Goal: Task Accomplishment & Management: Manage account settings

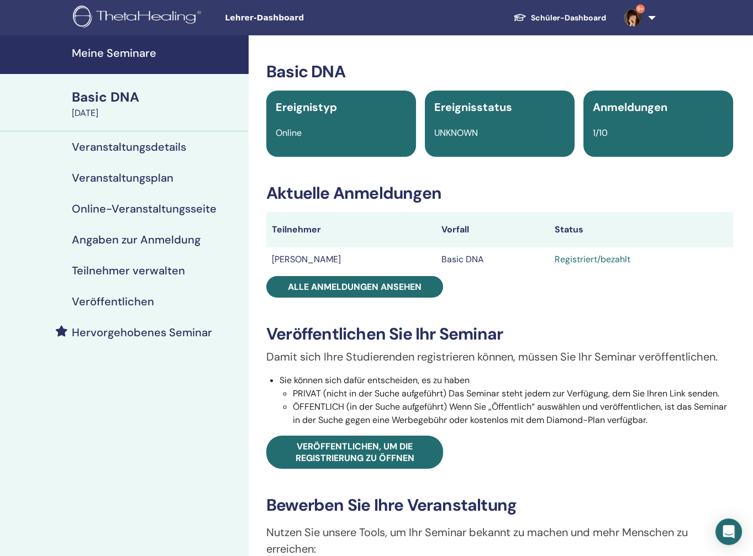
click at [122, 54] on h4 "Meine Seminare" at bounding box center [157, 52] width 170 height 13
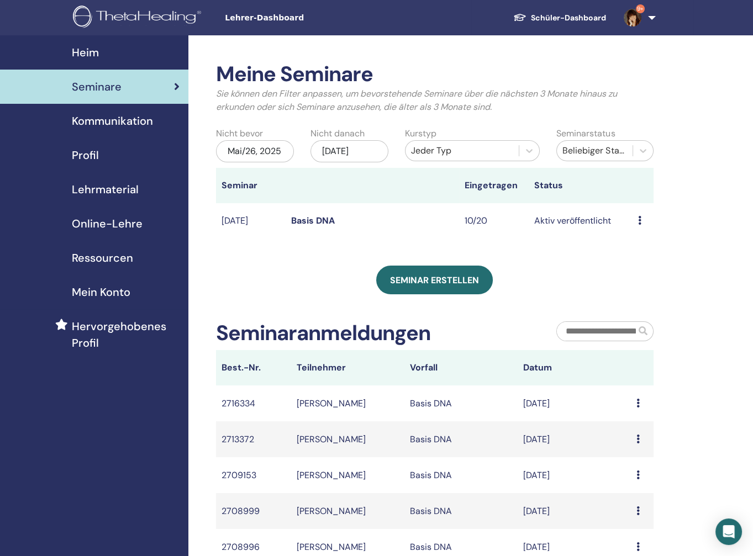
click at [301, 226] on link "Basis DNA" at bounding box center [313, 221] width 44 height 12
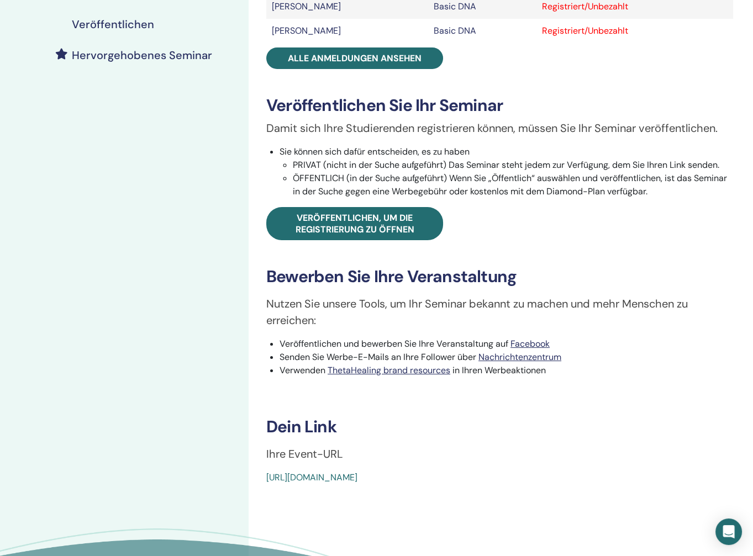
scroll to position [331, 0]
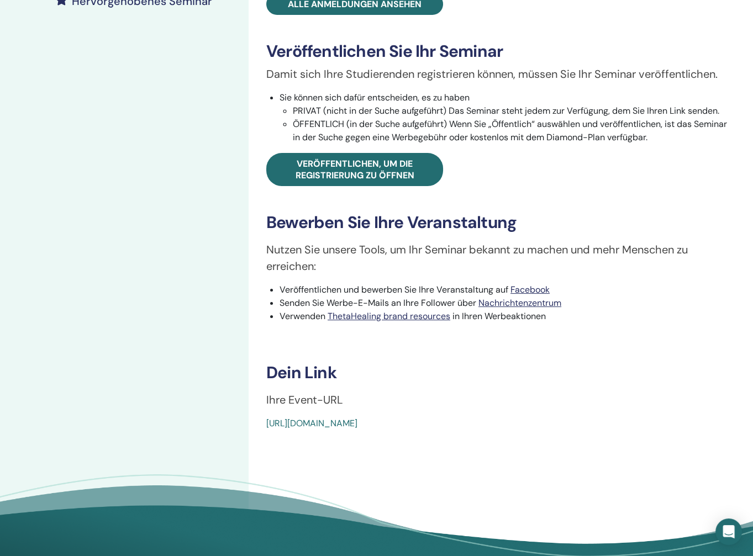
click at [357, 423] on link "[URL][DOMAIN_NAME]" at bounding box center [311, 423] width 91 height 12
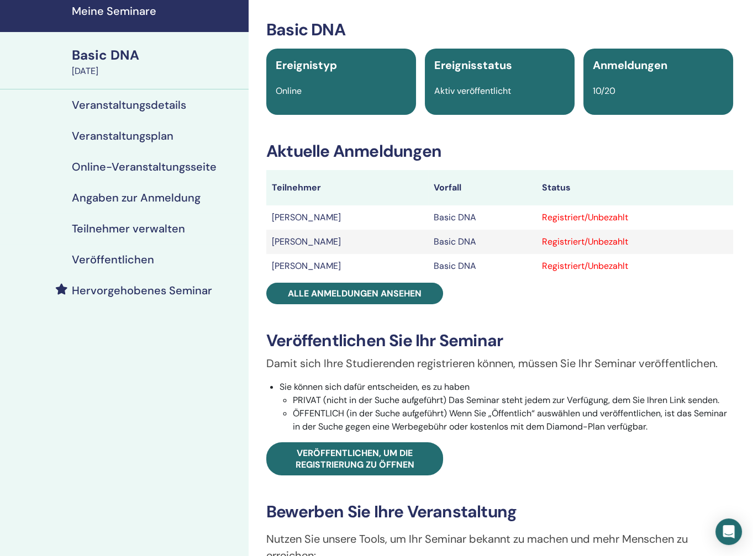
scroll to position [41, 0]
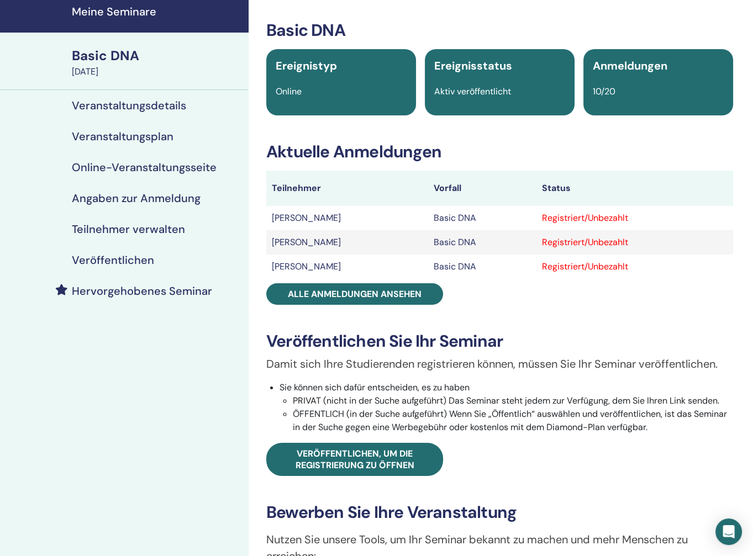
click at [112, 51] on div "Basic DNA" at bounding box center [157, 55] width 170 height 19
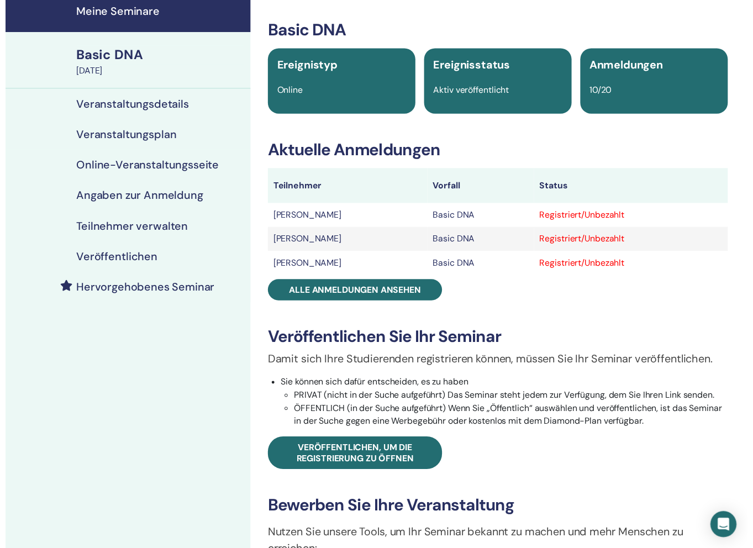
scroll to position [0, 0]
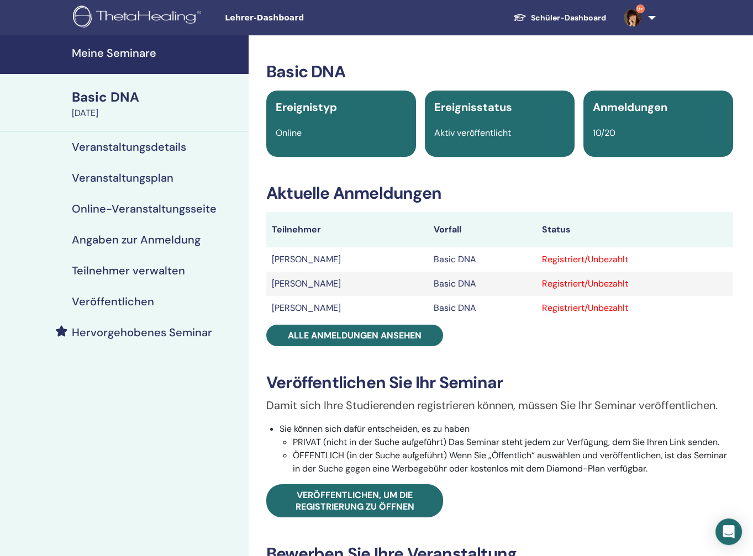
click at [137, 177] on h4 "Veranstaltungsplan" at bounding box center [123, 177] width 102 height 13
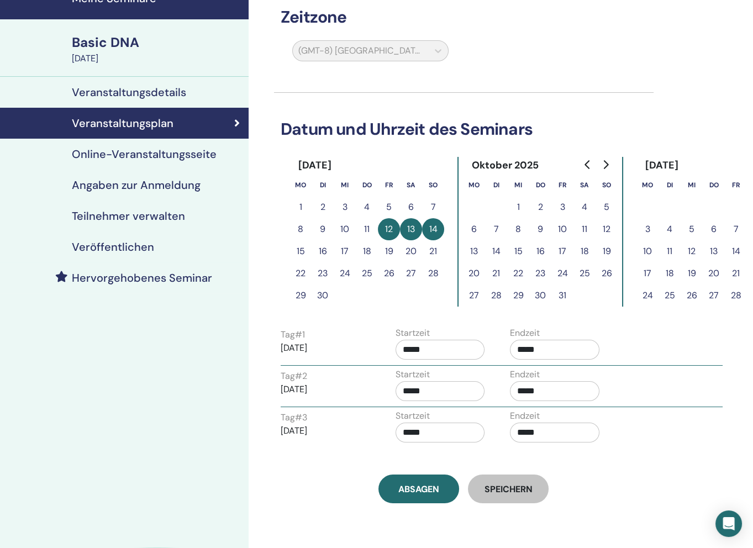
scroll to position [55, 0]
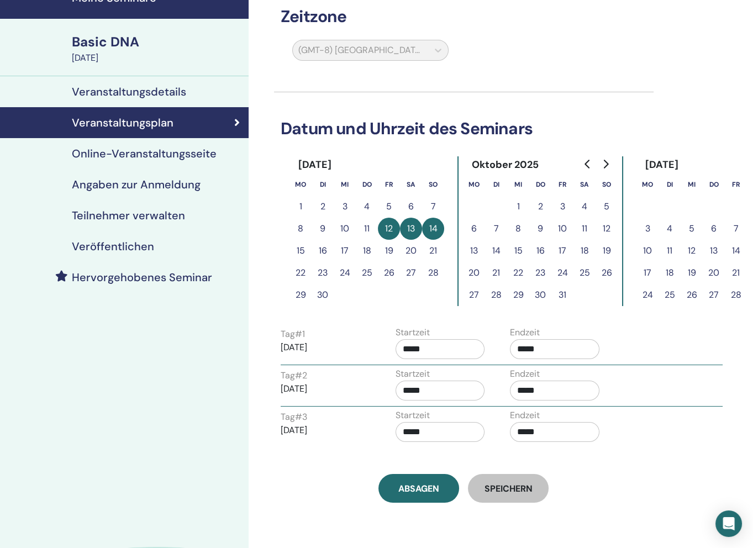
click at [434, 49] on div "(GMT-8) US/Alaska" at bounding box center [370, 52] width 170 height 25
click at [439, 49] on div "(GMT-8) US/Alaska" at bounding box center [370, 52] width 170 height 25
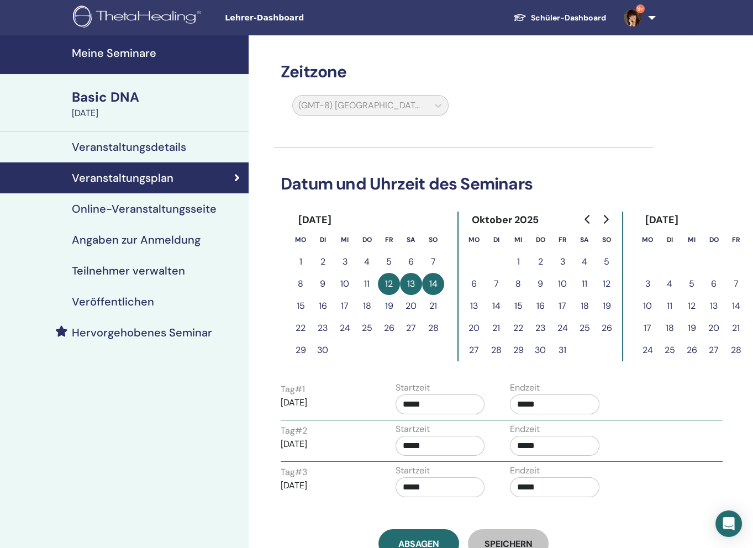
click at [390, 99] on div "(GMT-8) US/Alaska" at bounding box center [370, 107] width 170 height 25
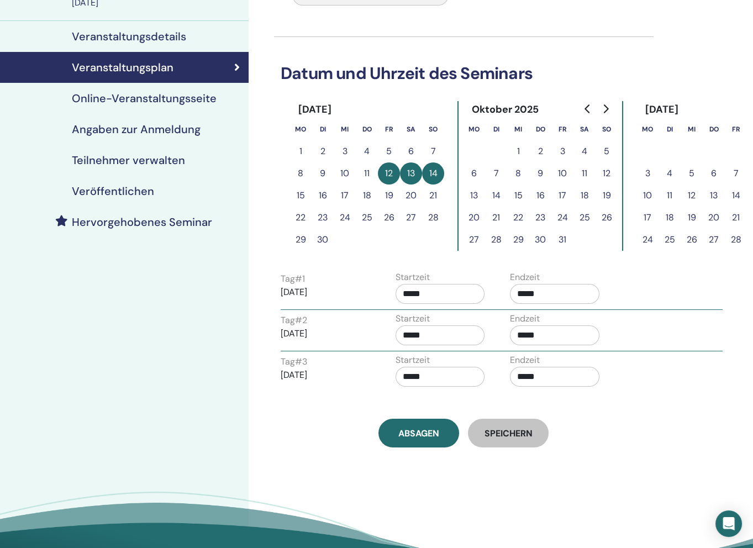
scroll to position [166, 0]
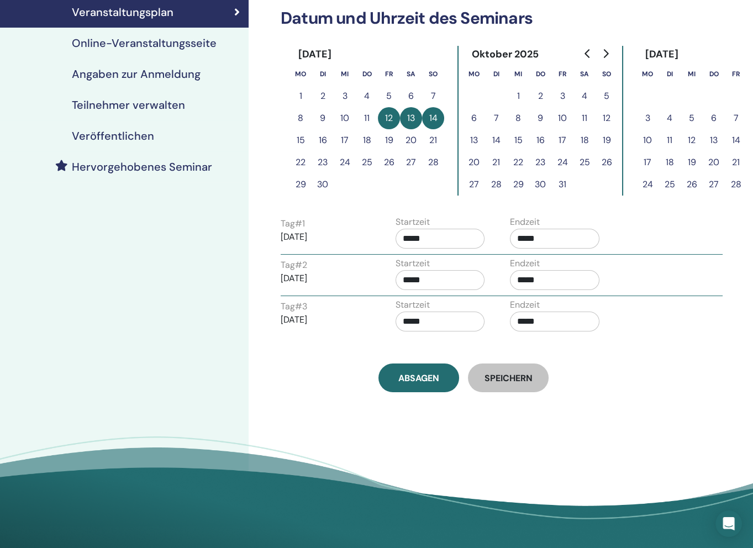
click at [512, 383] on button "Speichern" at bounding box center [508, 377] width 81 height 29
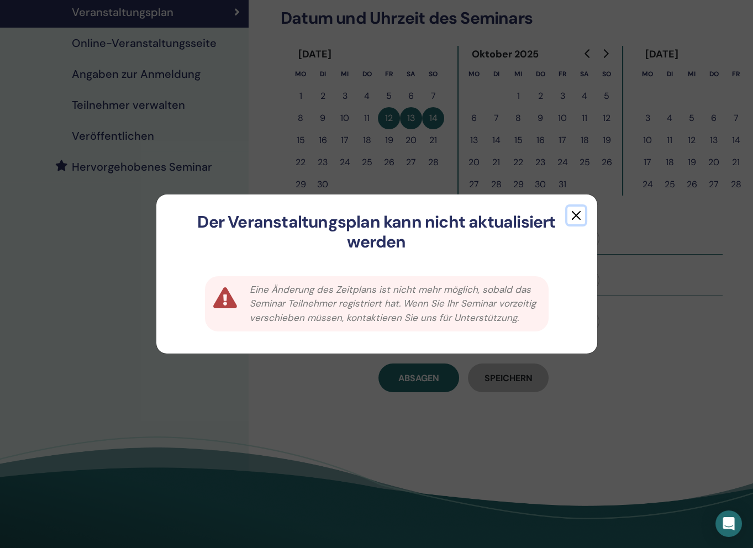
click at [577, 211] on button "button" at bounding box center [576, 216] width 18 height 18
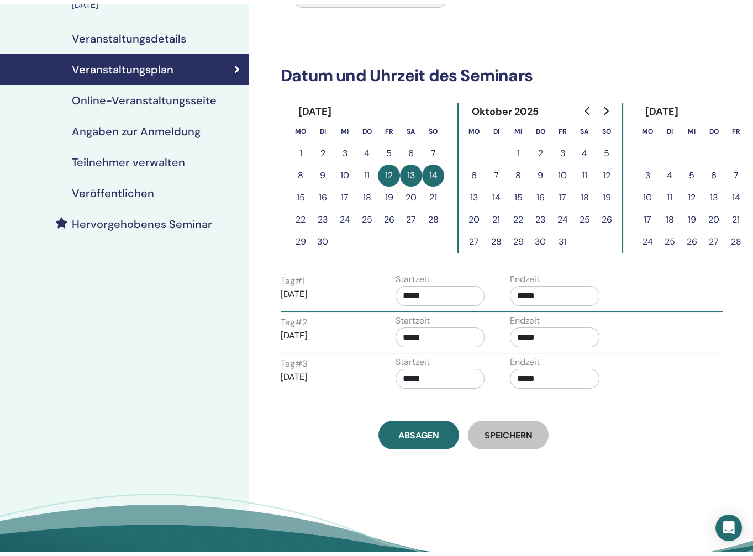
scroll to position [110, 0]
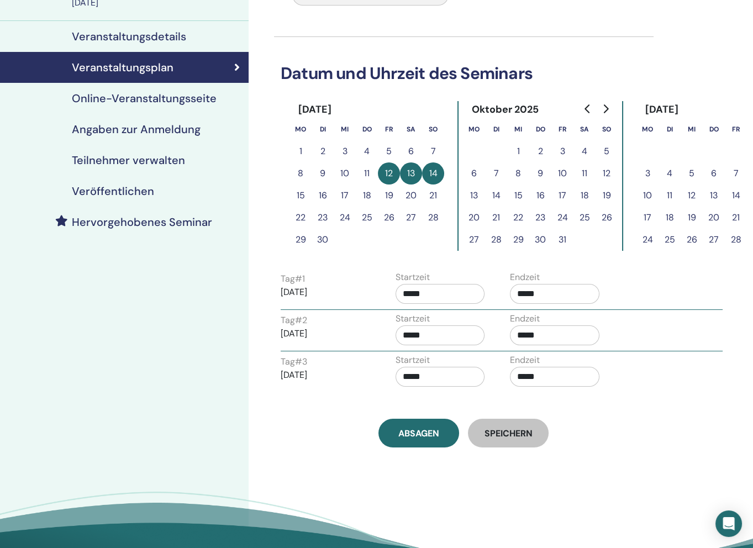
click at [157, 127] on h4 "Angaben zur Anmeldung" at bounding box center [136, 129] width 129 height 13
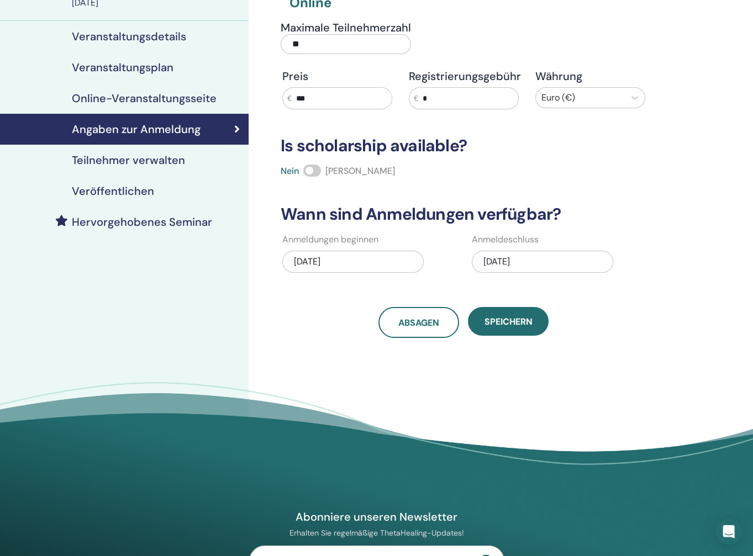
click at [140, 162] on h4 "Teilnehmer verwalten" at bounding box center [128, 159] width 113 height 13
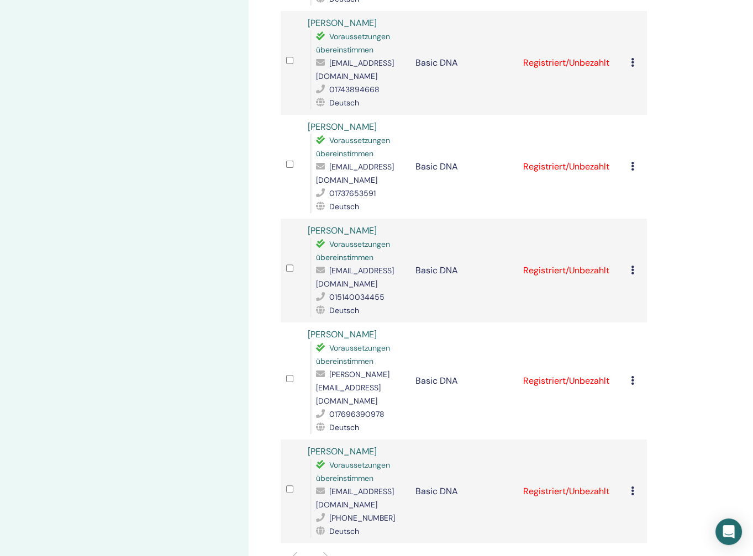
scroll to position [718, 0]
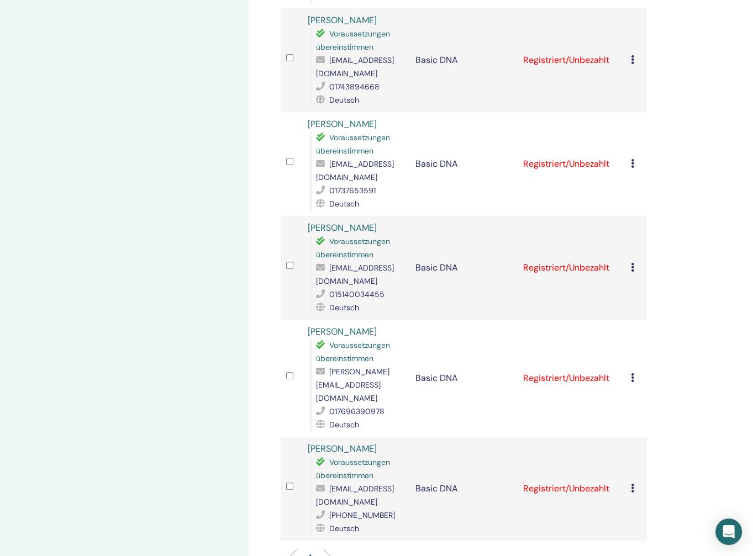
click at [326, 549] on li at bounding box center [323, 558] width 19 height 19
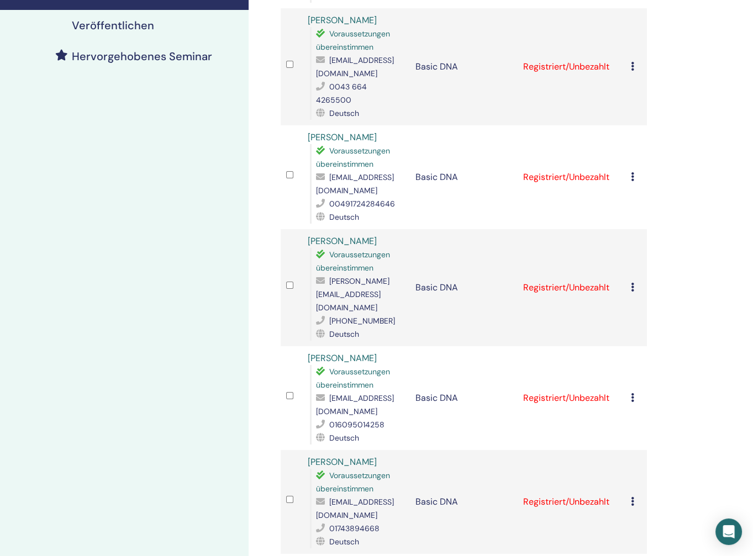
scroll to position [0, 0]
